Goal: Participate in discussion: Engage in conversation with other users on a specific topic

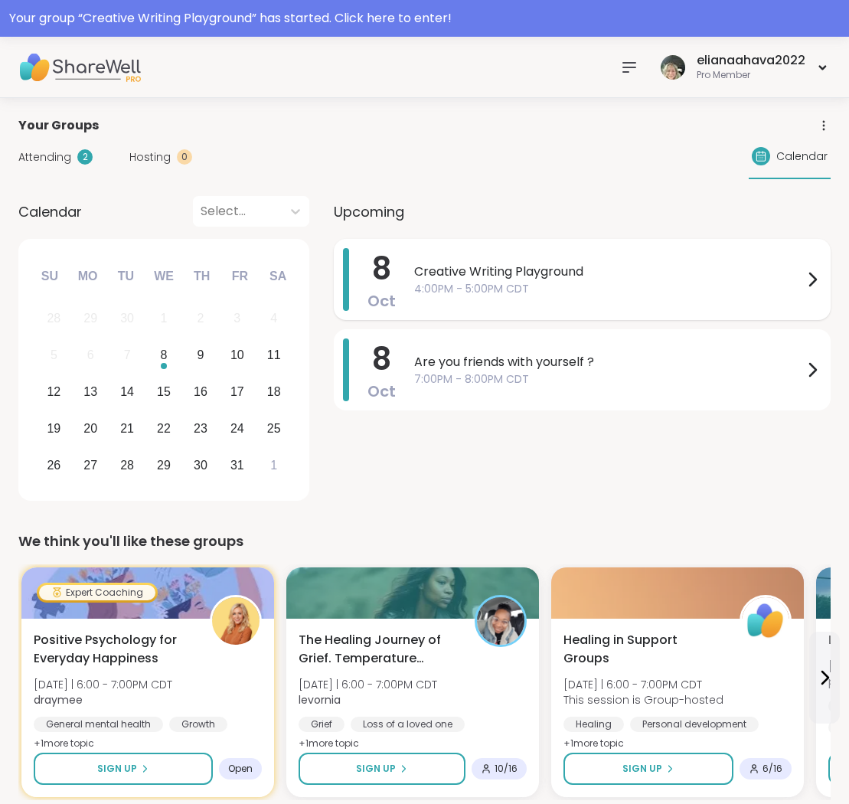
click at [545, 269] on span "Creative Writing Playground" at bounding box center [608, 272] width 389 height 18
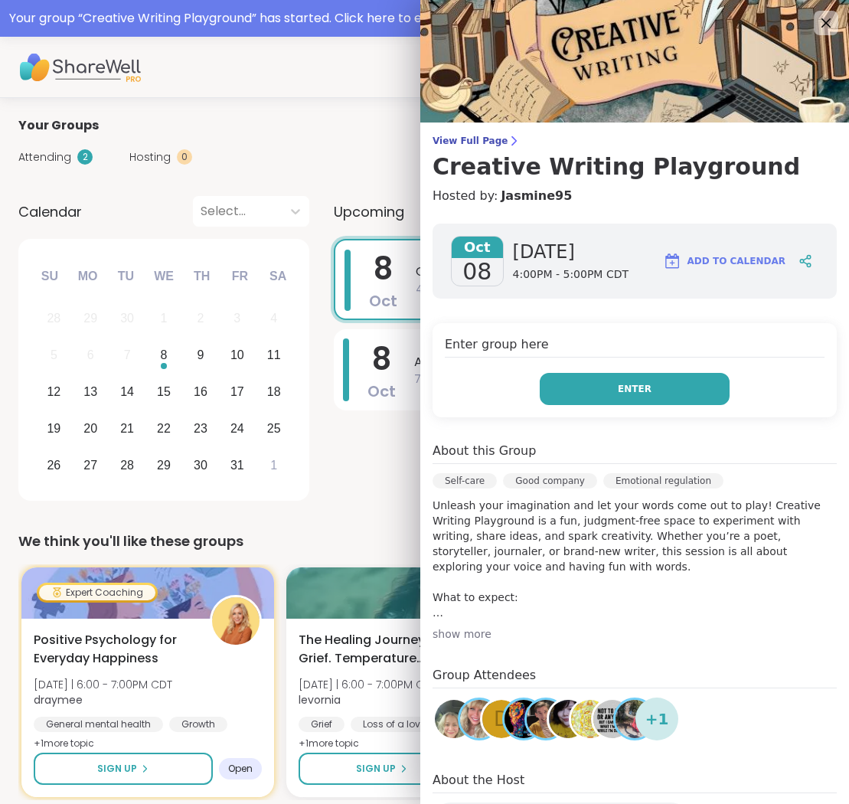
click at [574, 385] on button "Enter" at bounding box center [635, 389] width 190 height 32
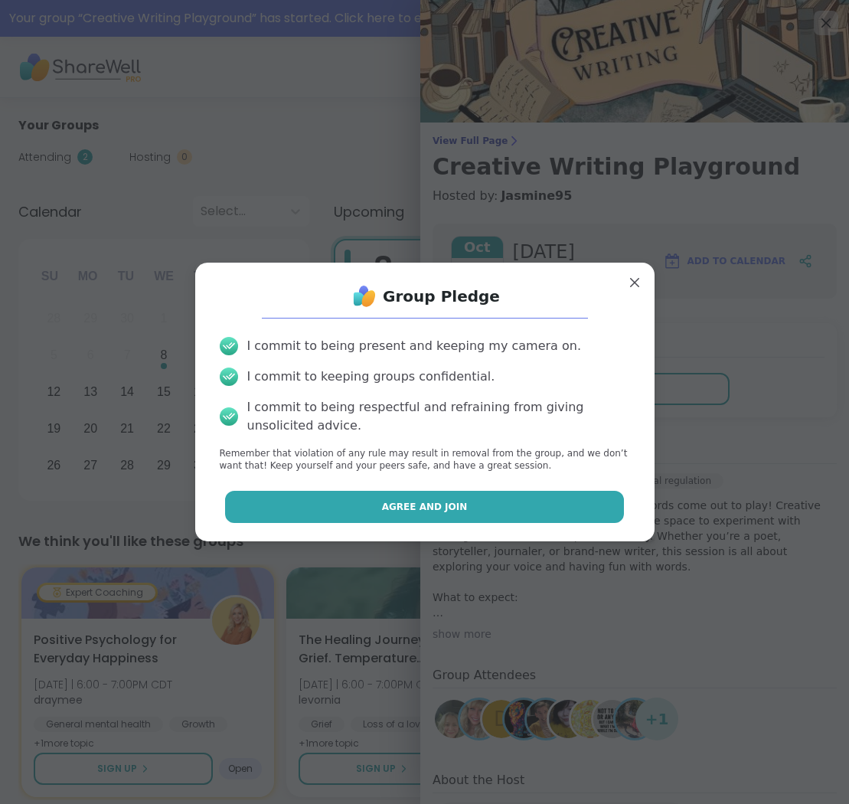
click at [523, 503] on button "Agree and Join" at bounding box center [424, 507] width 399 height 32
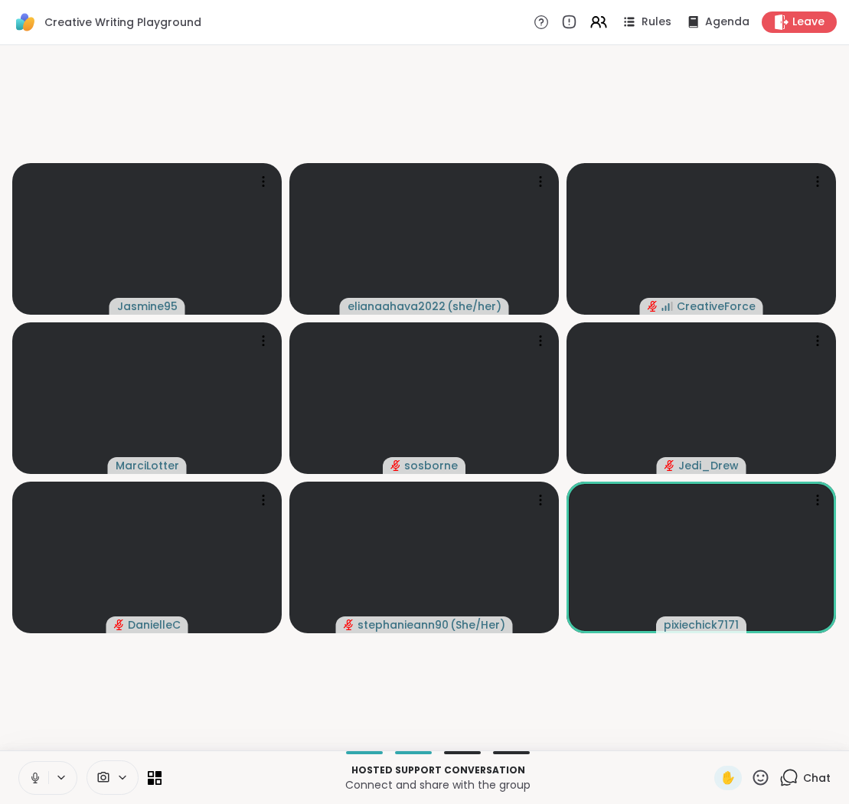
click at [32, 777] on icon at bounding box center [35, 778] width 8 height 5
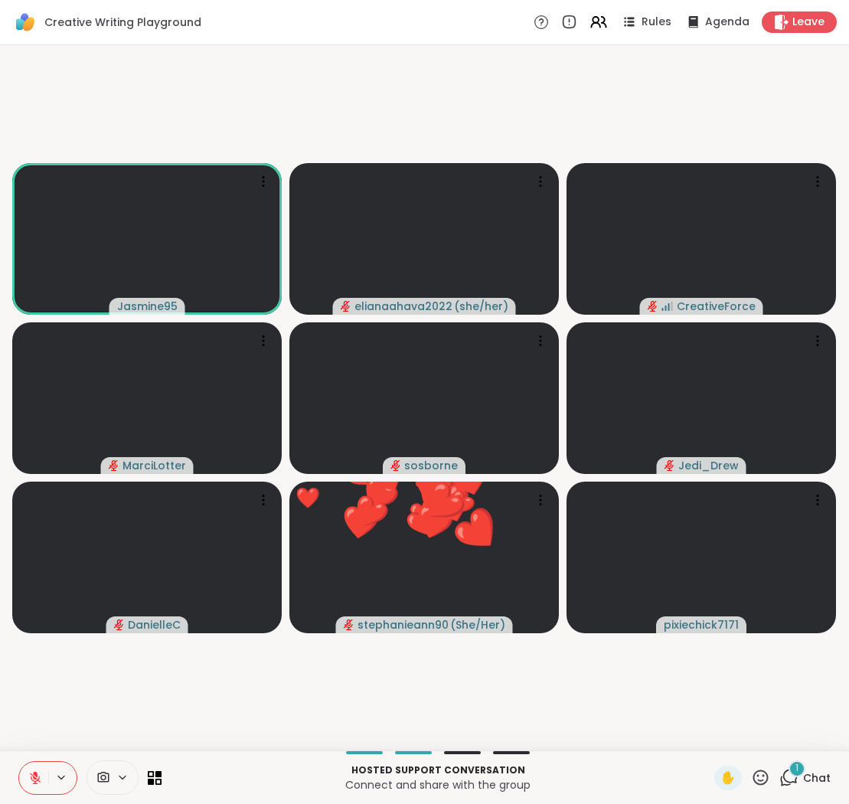
drag, startPoint x: 34, startPoint y: 774, endPoint x: 384, endPoint y: 844, distance: 356.2
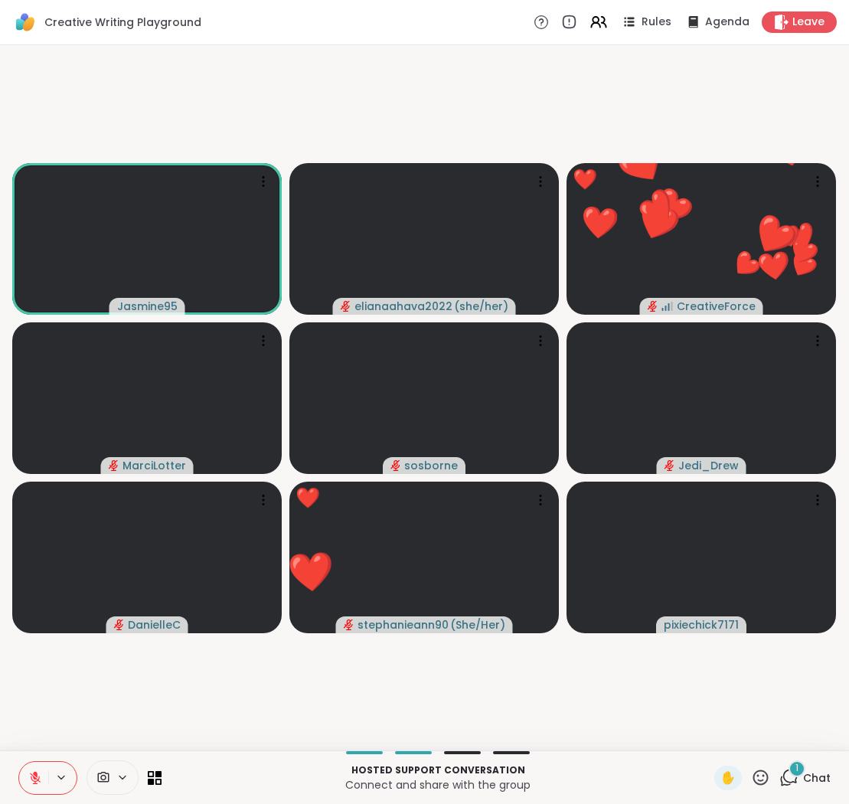
click at [761, 772] on icon at bounding box center [760, 777] width 19 height 19
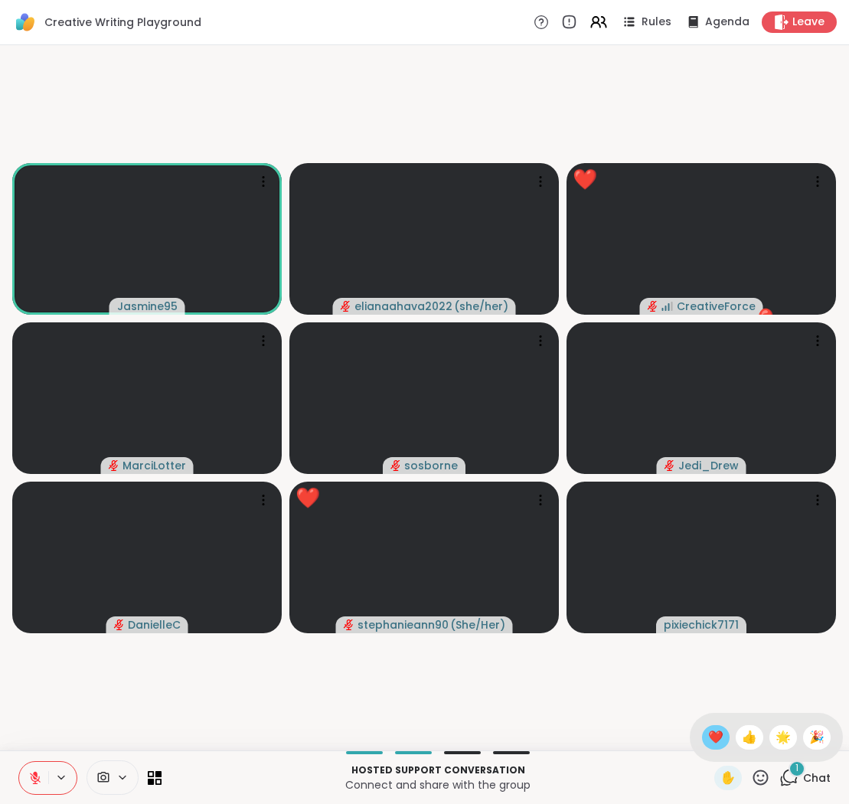
click at [724, 731] on span "❤️" at bounding box center [716, 737] width 15 height 18
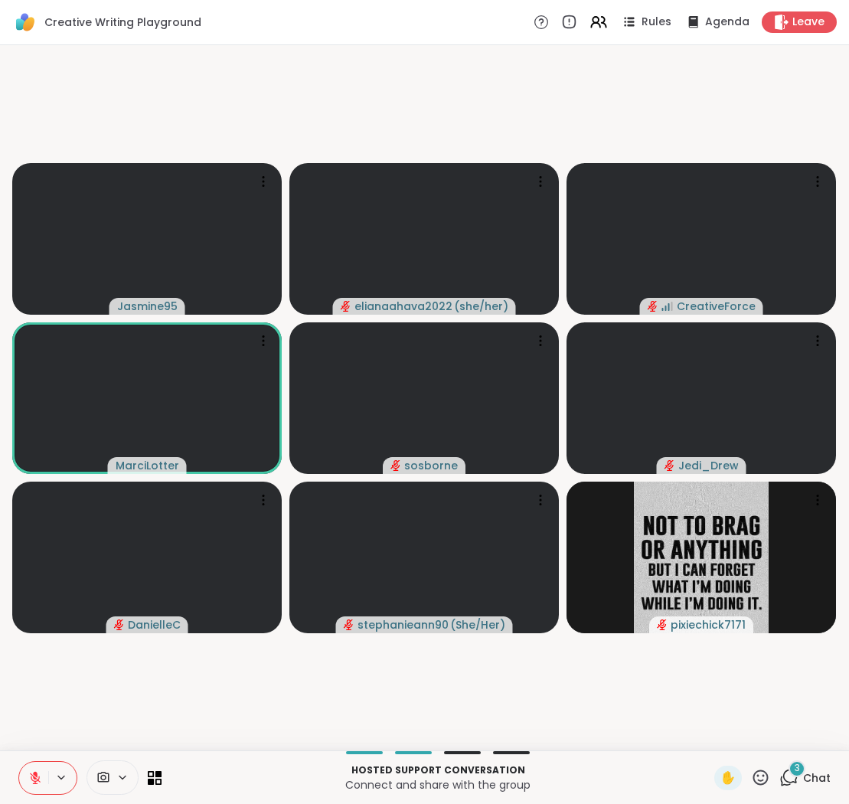
click at [790, 781] on icon at bounding box center [789, 777] width 19 height 19
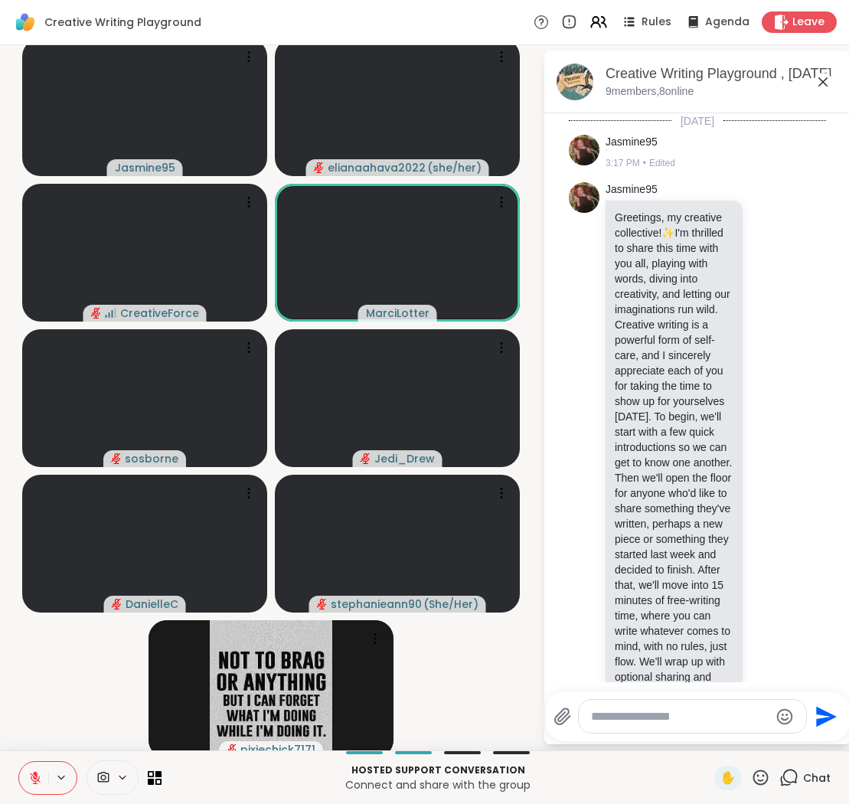
scroll to position [1895, 0]
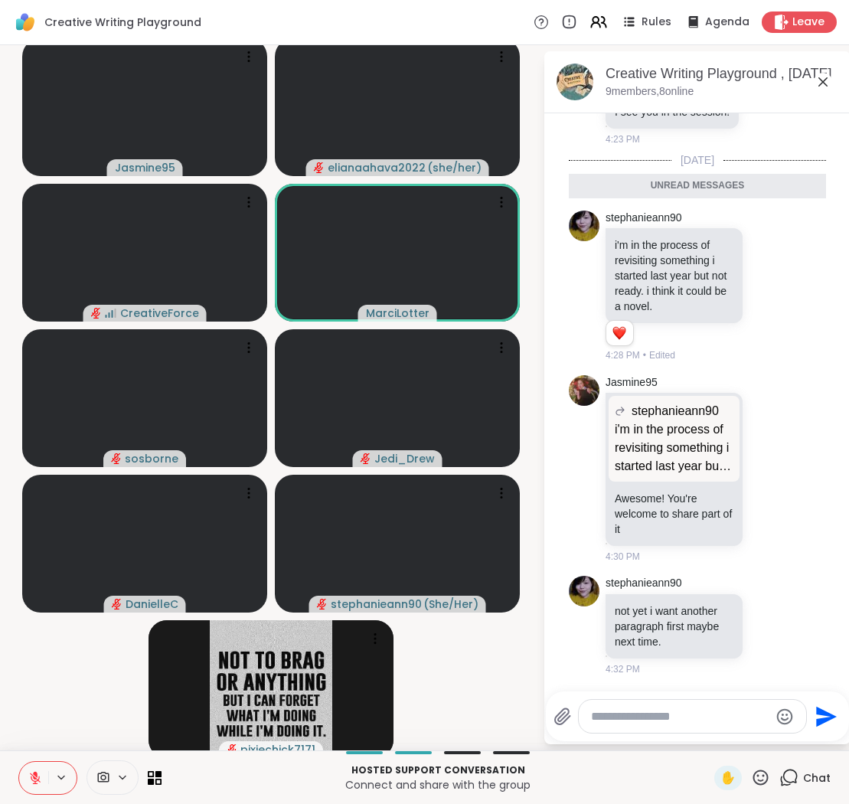
click at [760, 774] on icon at bounding box center [760, 777] width 19 height 19
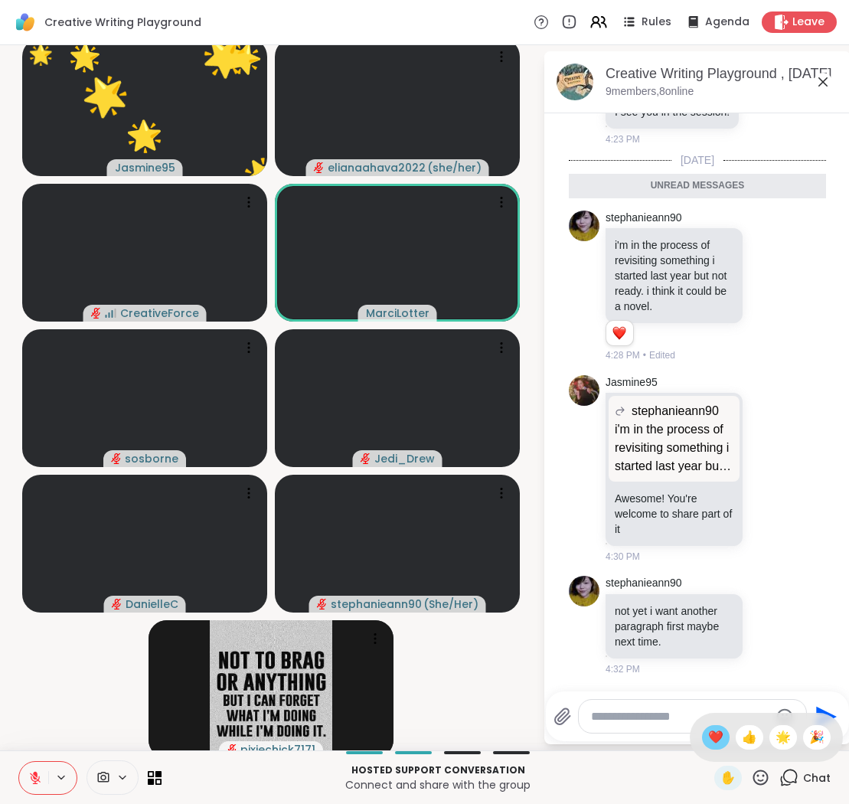
click at [724, 733] on span "❤️" at bounding box center [716, 737] width 15 height 18
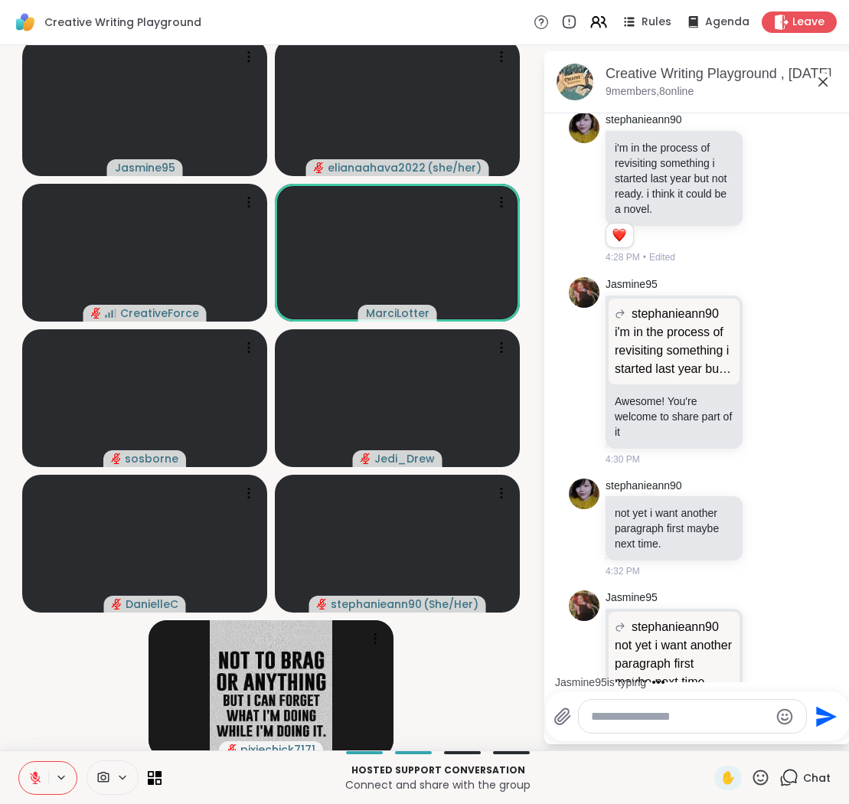
scroll to position [2029, 0]
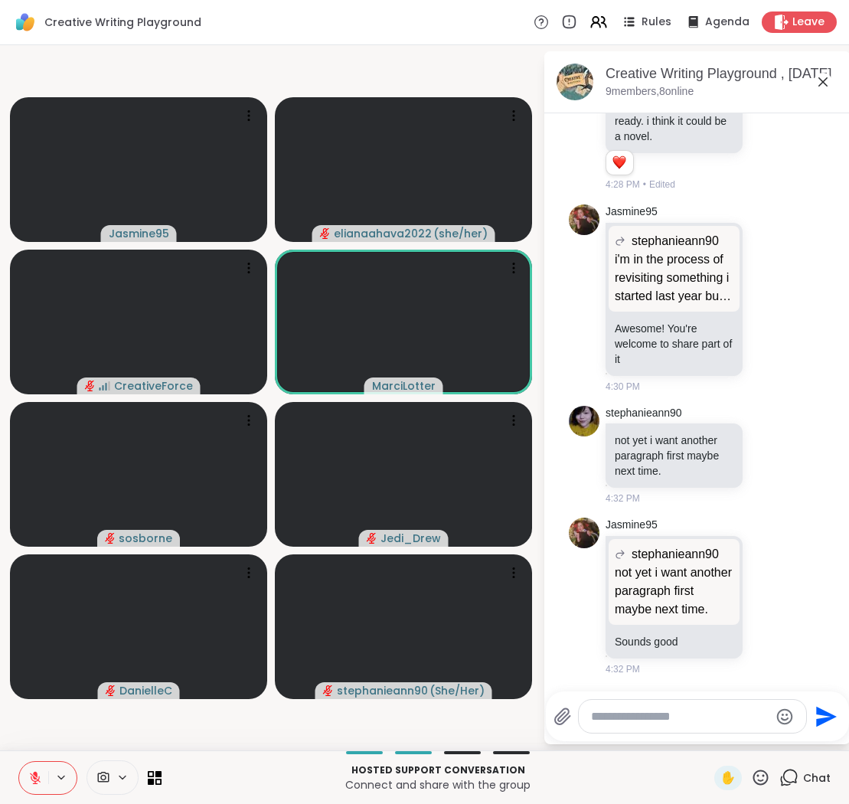
click at [733, 715] on textarea "Type your message" at bounding box center [680, 716] width 178 height 15
type textarea "**********"
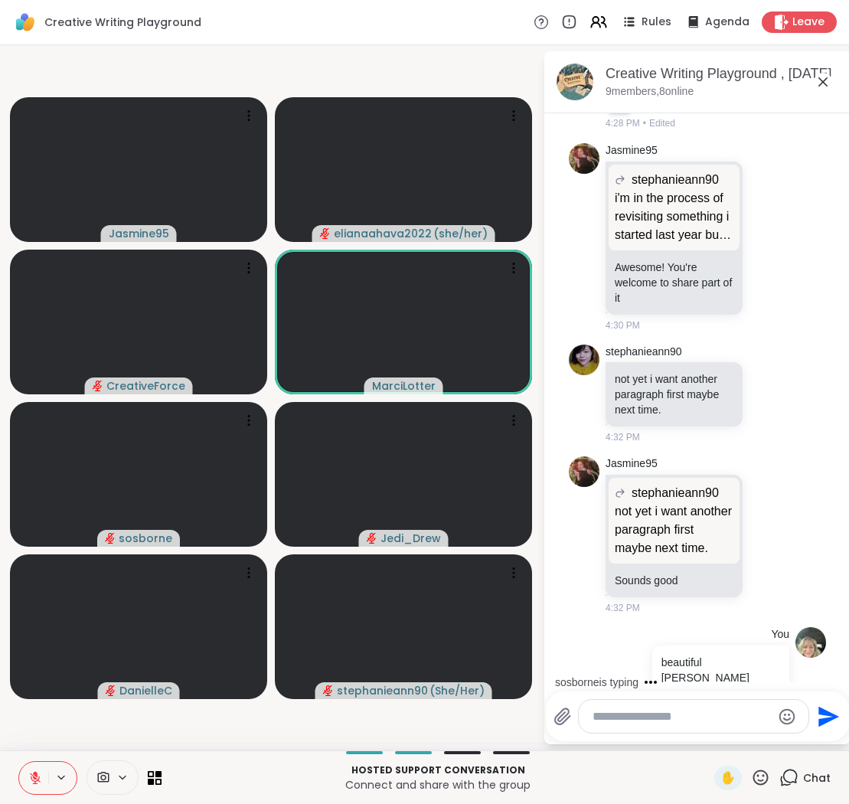
scroll to position [2111, 0]
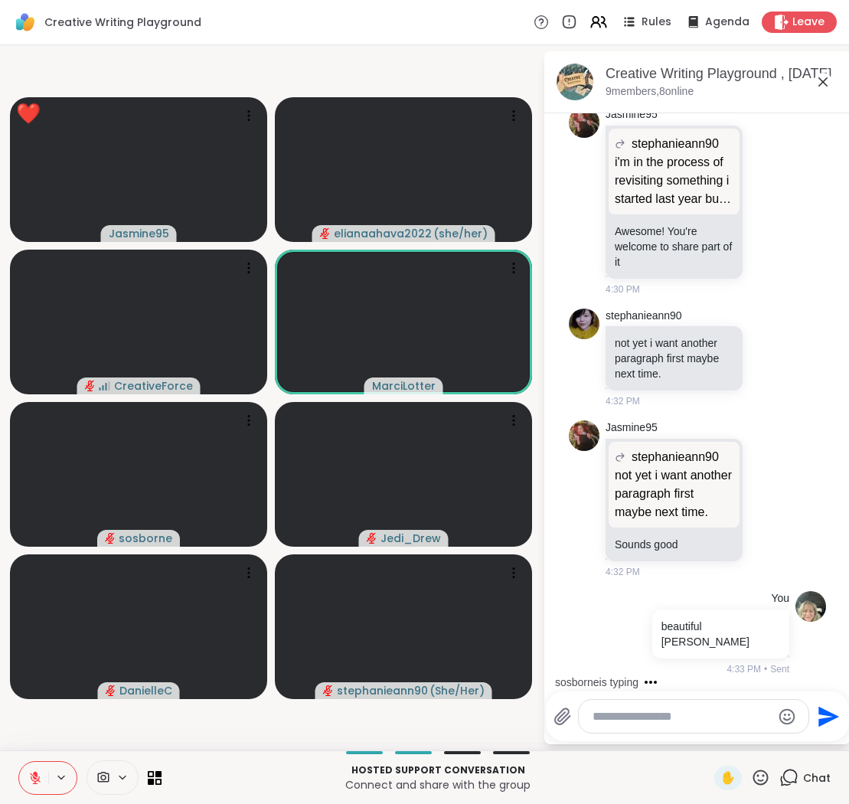
click at [763, 776] on icon at bounding box center [760, 777] width 19 height 19
click at [724, 733] on span "❤️" at bounding box center [716, 737] width 15 height 18
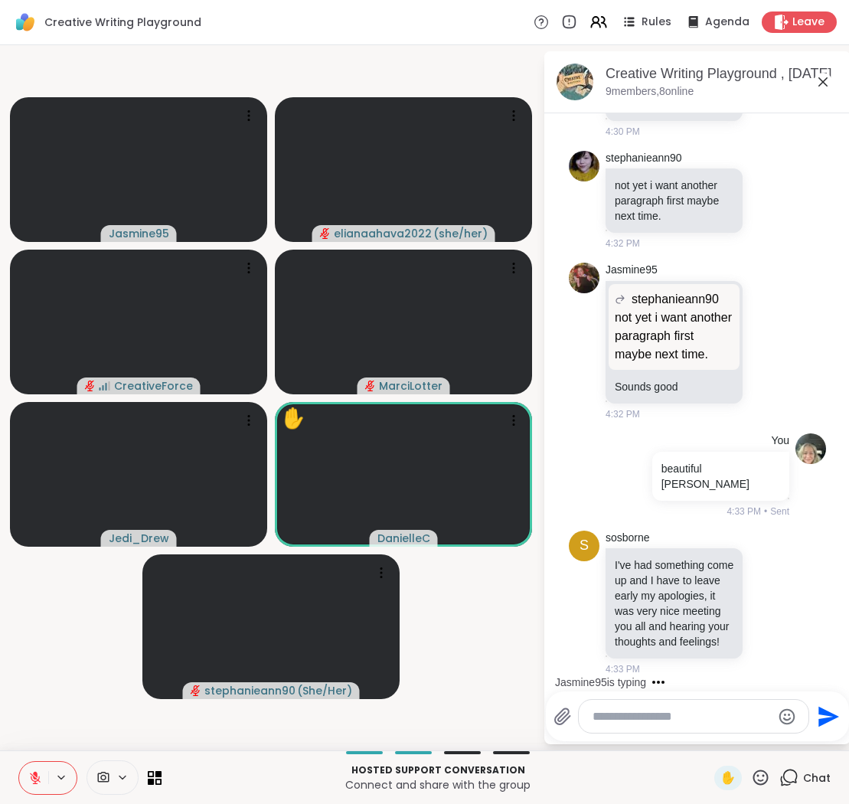
scroll to position [2470, 0]
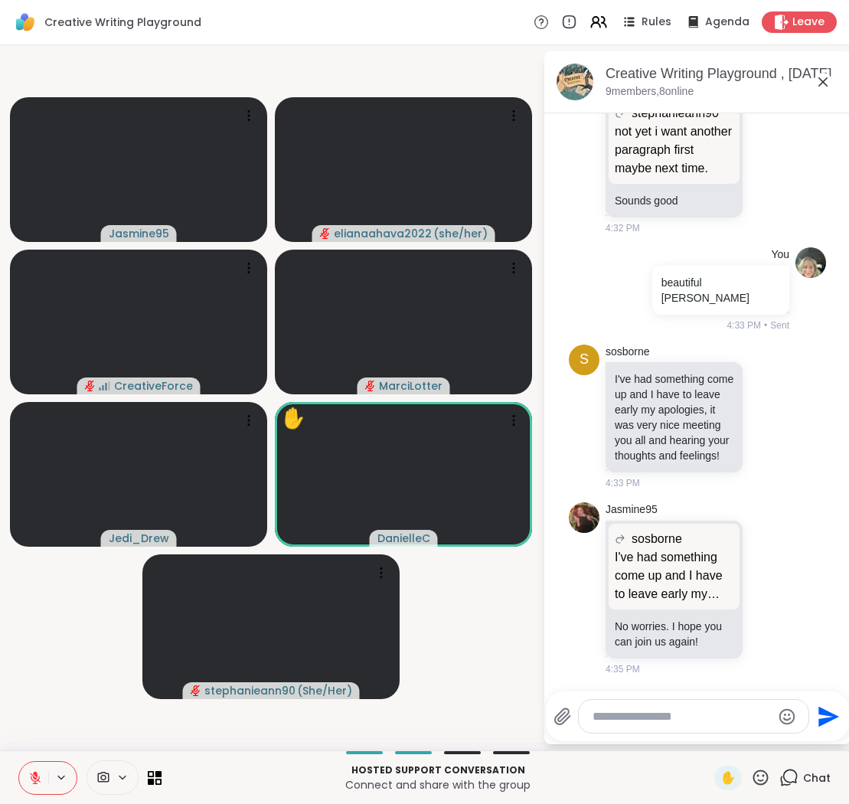
click at [761, 775] on icon at bounding box center [761, 777] width 15 height 15
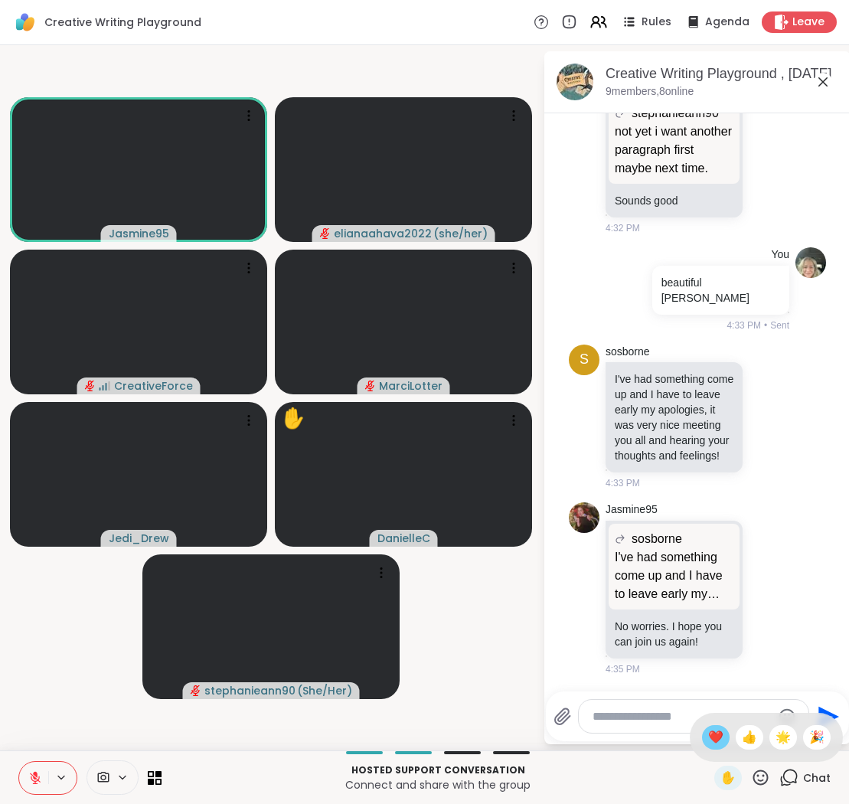
click at [722, 732] on span "❤️" at bounding box center [716, 737] width 15 height 18
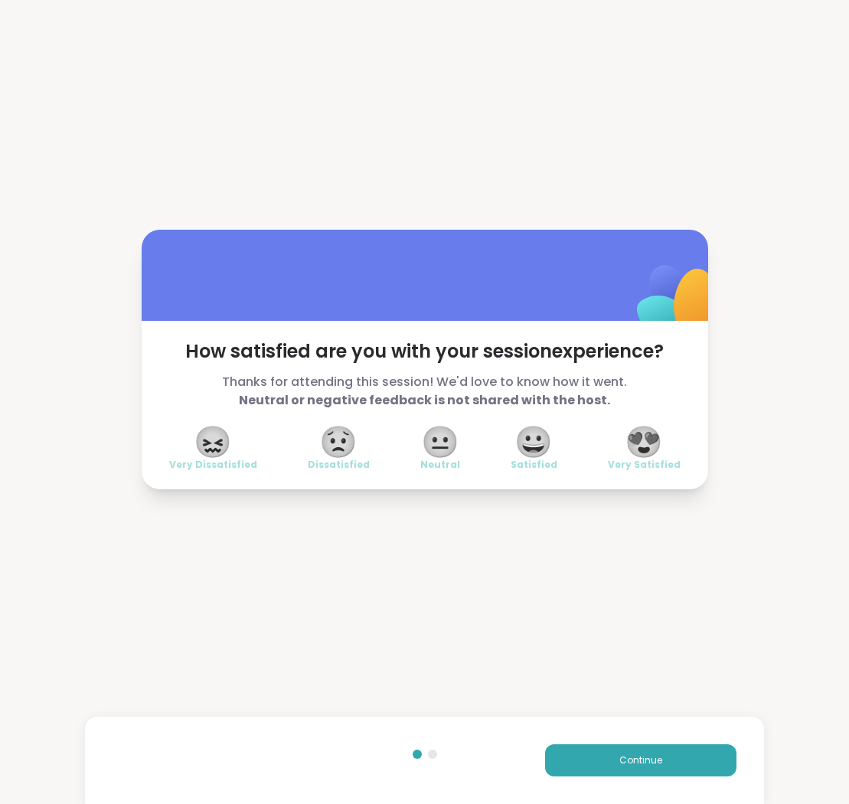
click at [643, 440] on span "😍" at bounding box center [644, 442] width 38 height 28
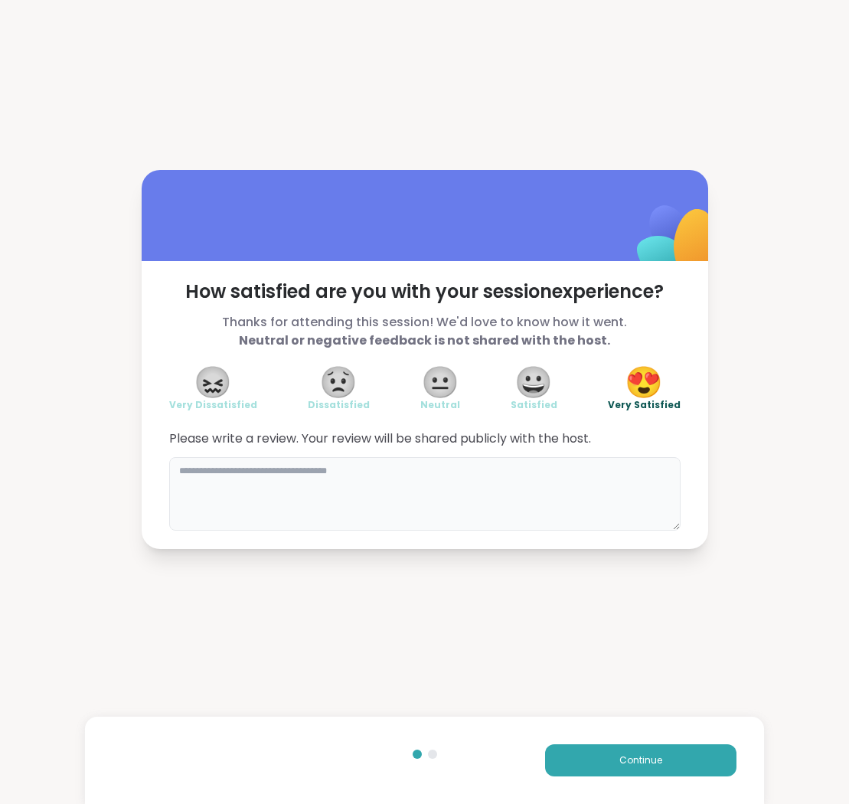
click at [404, 478] on textarea at bounding box center [425, 494] width 512 height 74
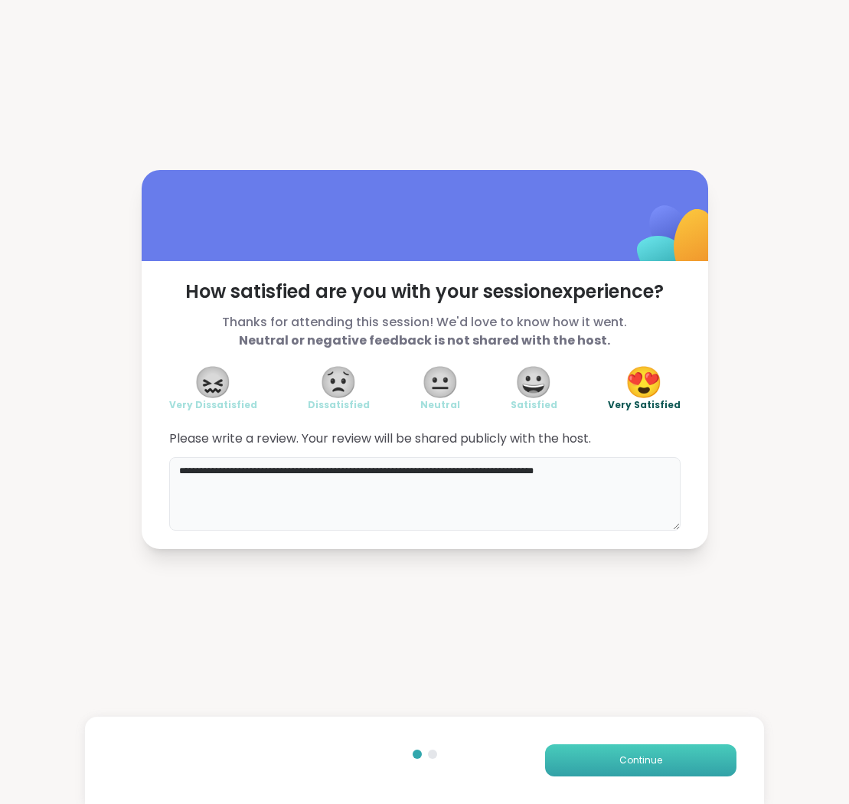
type textarea "**********"
click at [617, 761] on button "Continue" at bounding box center [640, 761] width 191 height 32
